Goal: Task Accomplishment & Management: Use online tool/utility

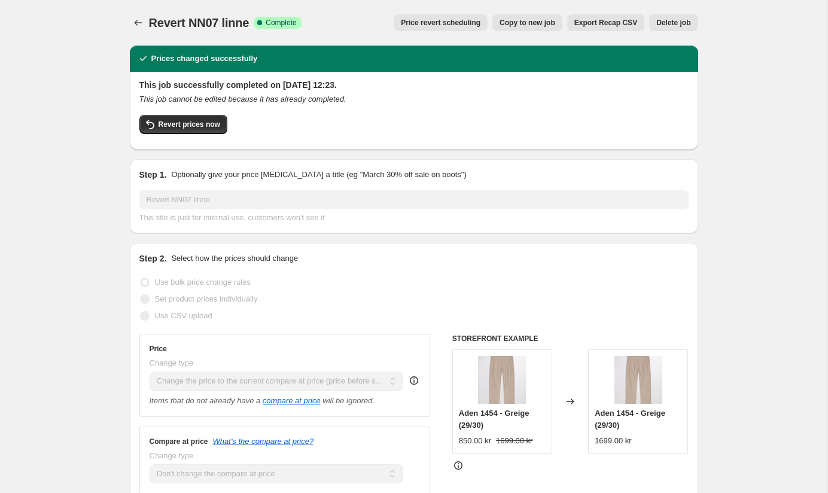
select select "ecap"
select select "no_change"
click at [135, 21] on icon "Price change jobs" at bounding box center [138, 23] width 12 height 12
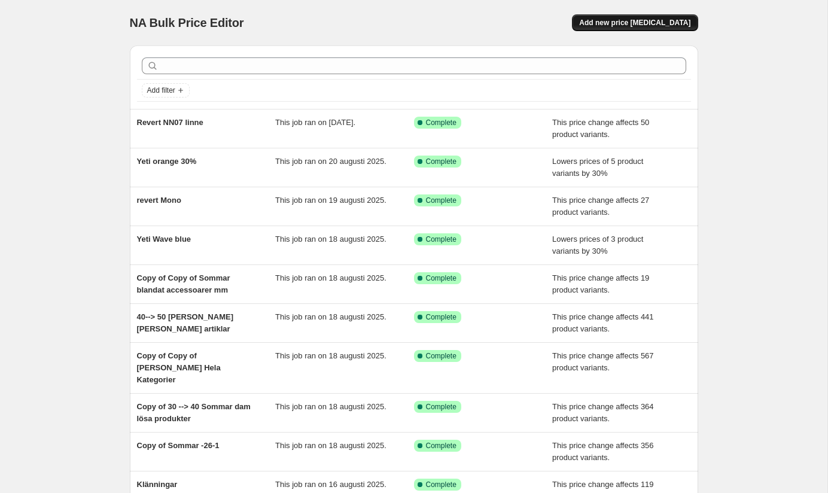
click at [633, 24] on span "Add new price [MEDICAL_DATA]" at bounding box center [634, 23] width 111 height 10
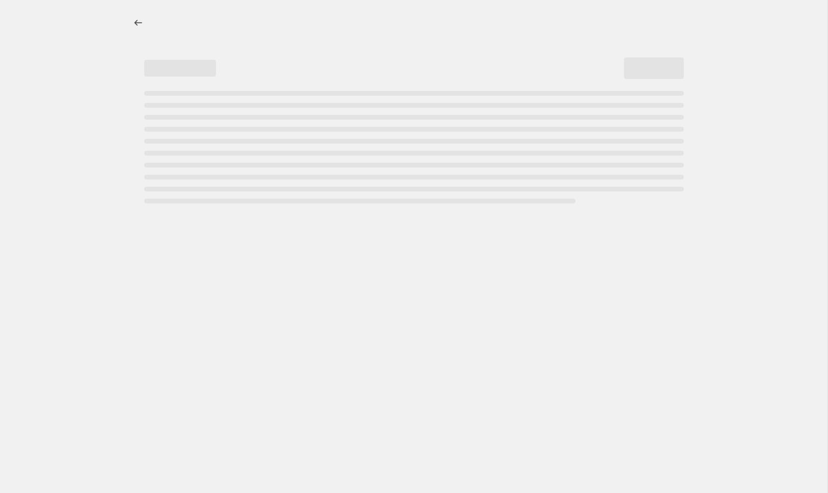
select select "percentage"
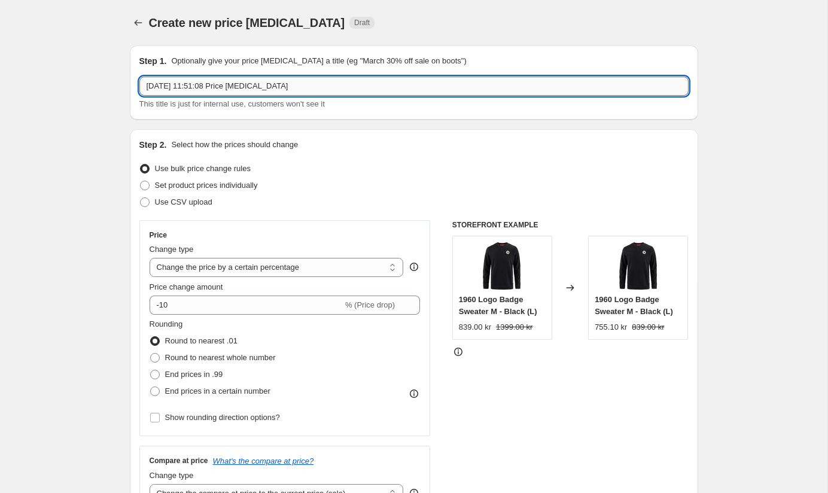
click at [254, 86] on input "[DATE] 11:51:08 Price [MEDICAL_DATA]" at bounding box center [413, 86] width 549 height 19
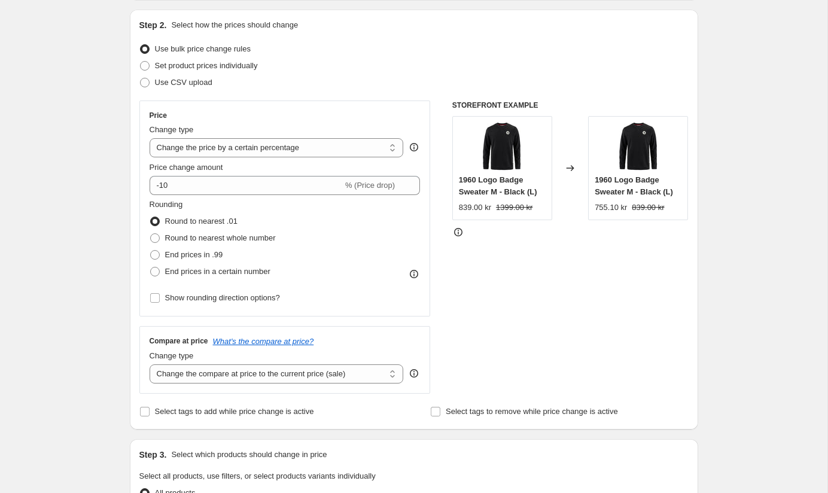
scroll to position [124, 0]
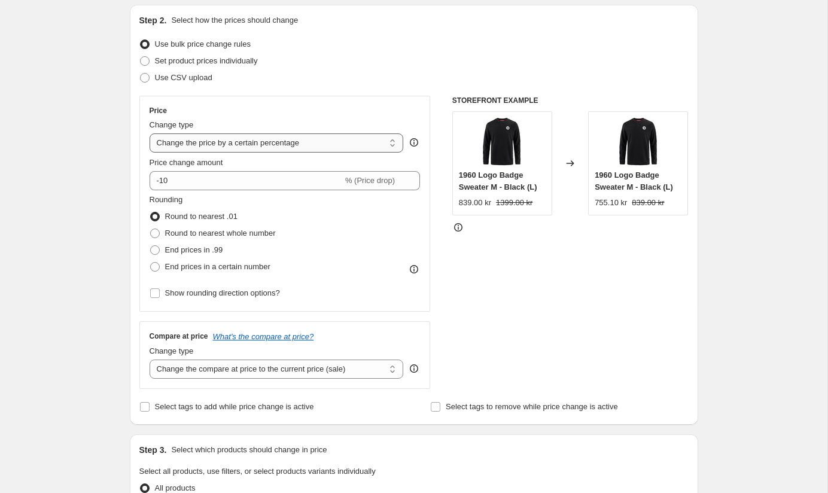
type input "Revert NN linne 2"
click at [209, 144] on select "Change the price to a certain amount Change the price by a certain amount Chang…" at bounding box center [277, 142] width 254 height 19
select select "ecap"
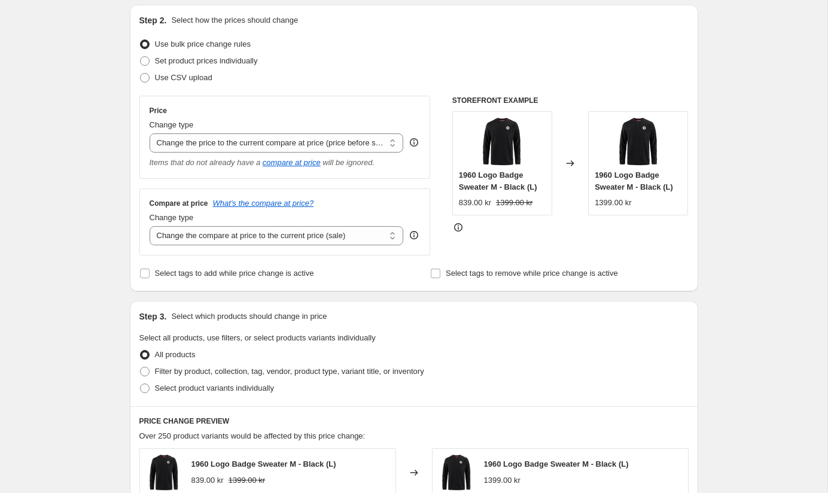
click at [271, 248] on div "Compare at price What's the compare at price? Change type Change the compare at…" at bounding box center [284, 221] width 291 height 67
click at [271, 238] on select "Change the compare at price to the current price (sale) Change the compare at p…" at bounding box center [277, 235] width 254 height 19
select select "no_change"
click at [436, 276] on input "Select tags to remove while price change is active" at bounding box center [436, 274] width 10 height 10
checkbox input "true"
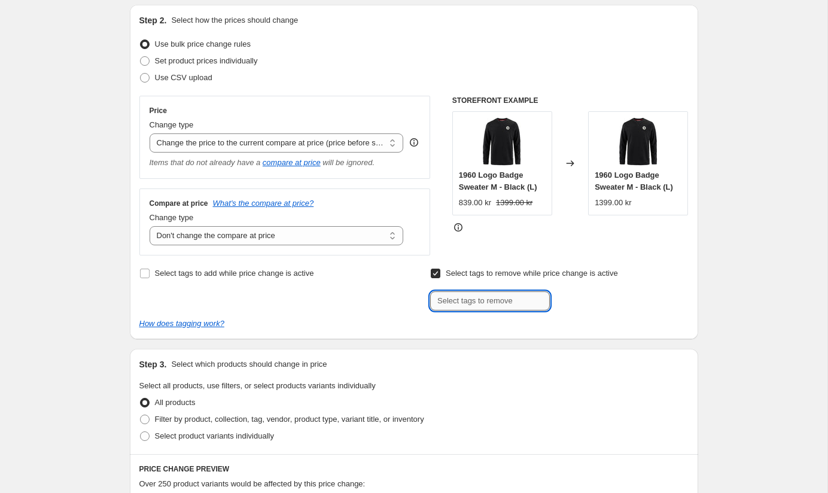
click at [458, 299] on input "text" at bounding box center [490, 300] width 120 height 19
click at [464, 308] on input "rea" at bounding box center [490, 300] width 120 height 19
click at [464, 307] on input "rea" at bounding box center [490, 300] width 120 height 19
click at [464, 306] on input "rea" at bounding box center [490, 300] width 120 height 19
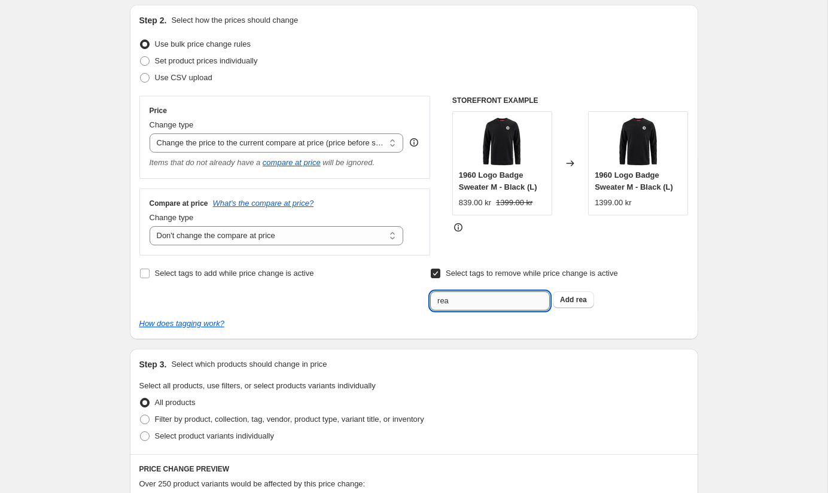
click at [464, 306] on input "rea" at bounding box center [490, 300] width 120 height 19
type input "Rea"
click at [576, 298] on span "Add Rea" at bounding box center [574, 300] width 29 height 10
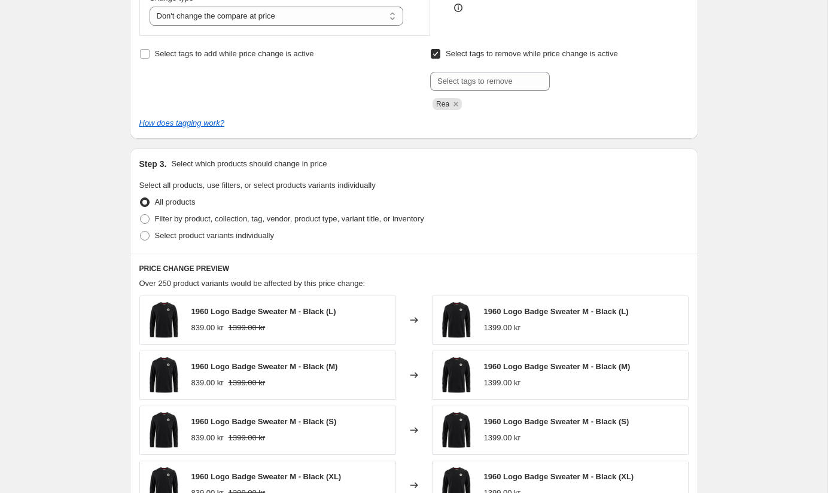
scroll to position [346, 0]
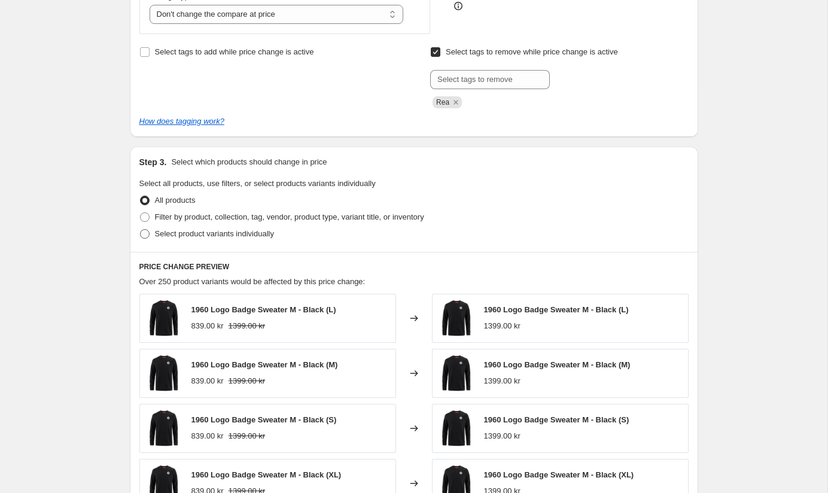
click at [181, 233] on span "Select product variants individually" at bounding box center [214, 233] width 119 height 9
click at [141, 230] on input "Select product variants individually" at bounding box center [140, 229] width 1 height 1
radio input "true"
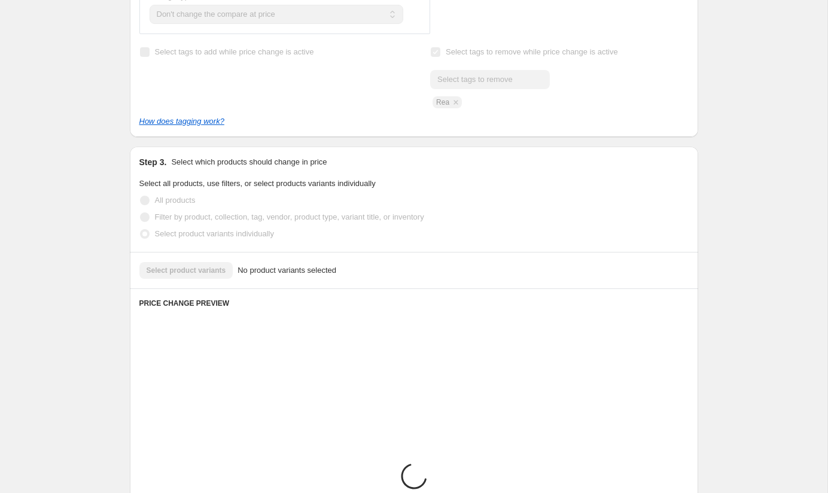
scroll to position [371, 0]
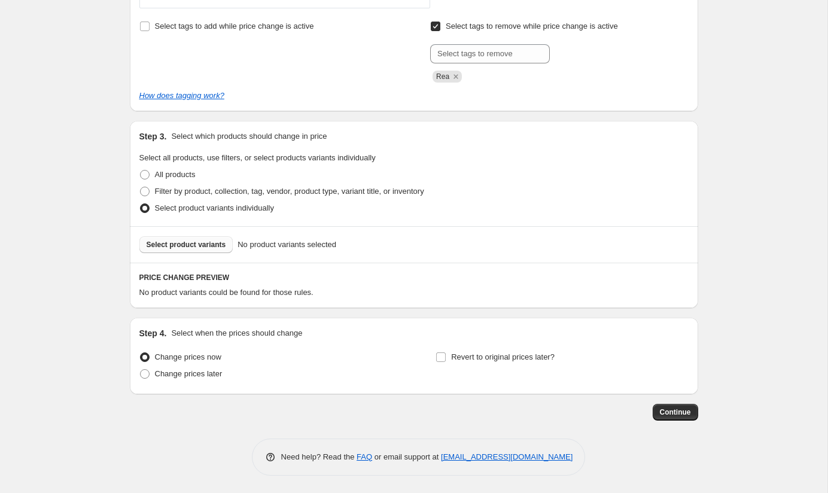
click at [213, 244] on span "Select product variants" at bounding box center [187, 245] width 80 height 10
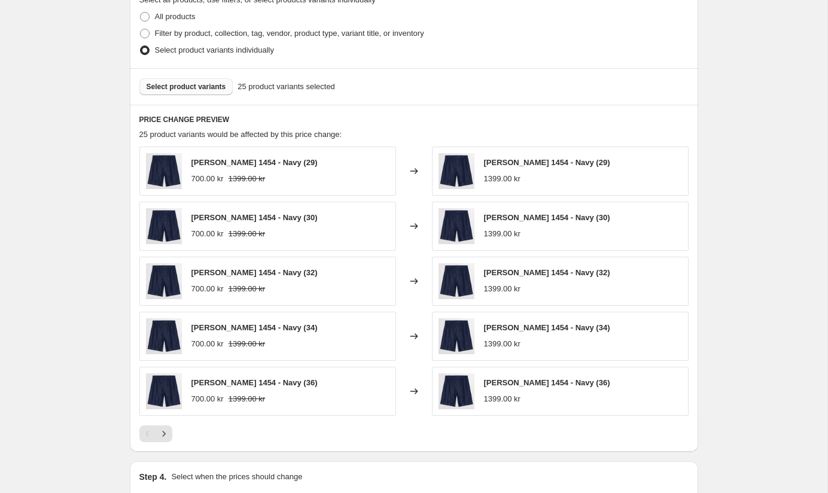
scroll to position [673, 0]
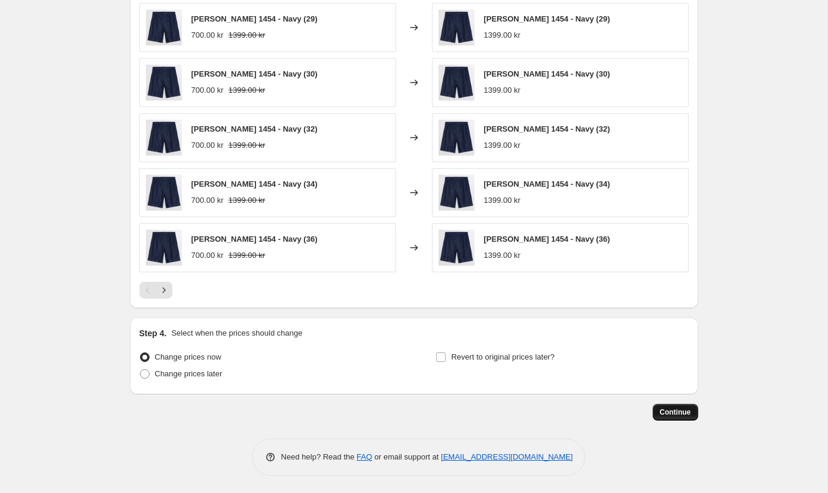
click at [675, 416] on span "Continue" at bounding box center [675, 412] width 31 height 10
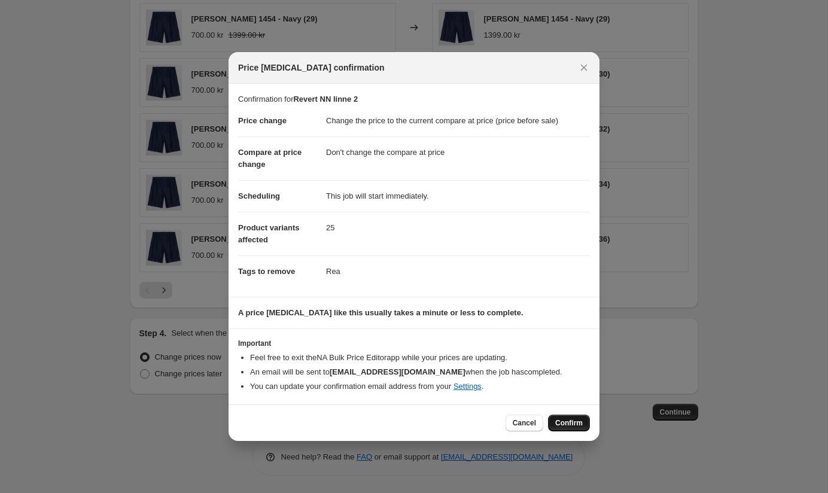
click at [571, 421] on span "Confirm" at bounding box center [569, 423] width 28 height 10
type input "Revert NN linne 2"
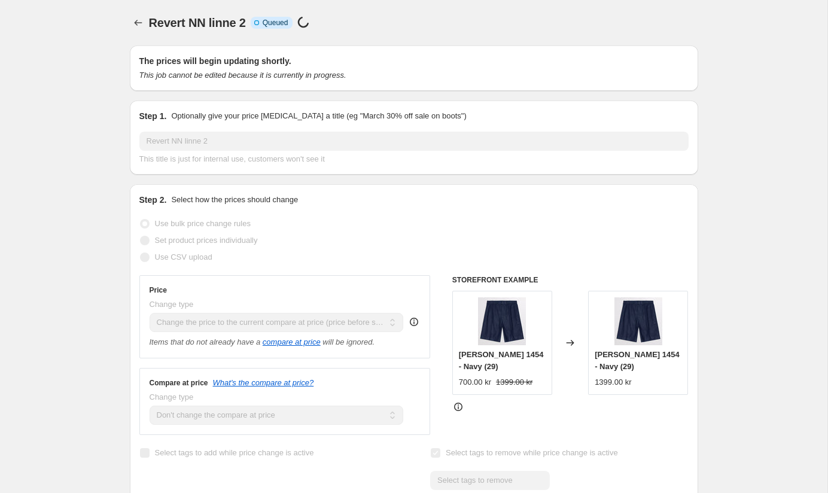
scroll to position [673, 0]
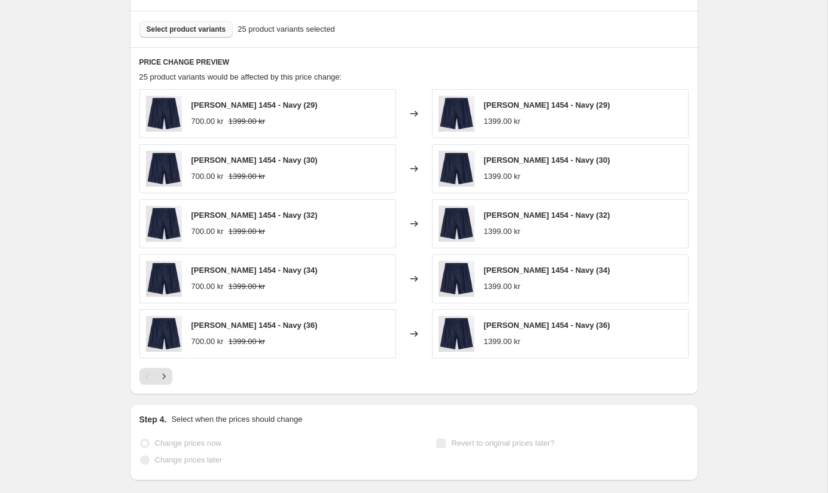
select select "ecap"
select select "no_change"
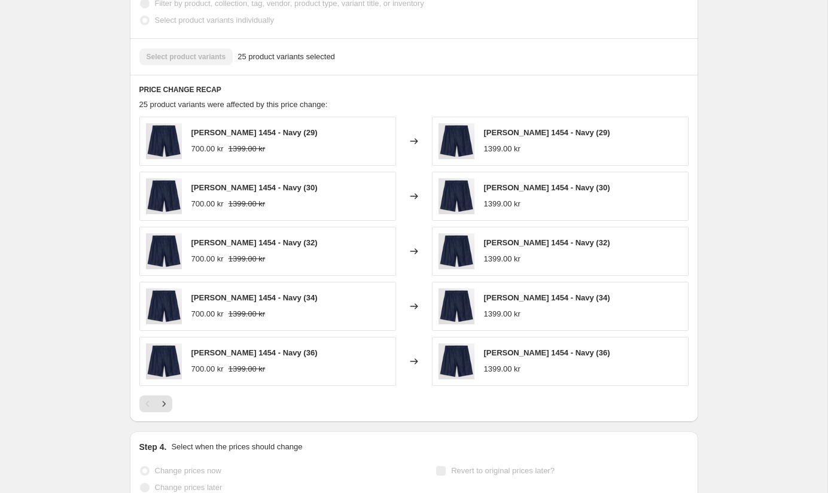
scroll to position [0, 0]
